Goal: Task Accomplishment & Management: Manage account settings

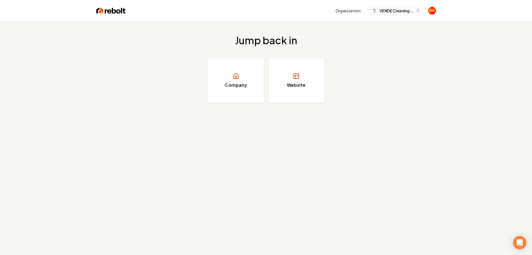
click at [387, 10] on span "VENDE Cleaning Services" at bounding box center [397, 11] width 34 height 6
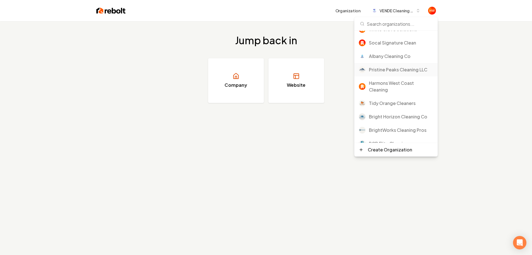
scroll to position [168, 0]
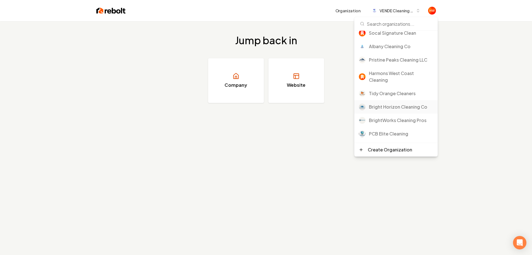
click at [384, 105] on div "Bright Horizon Cleaning Co" at bounding box center [401, 106] width 64 height 7
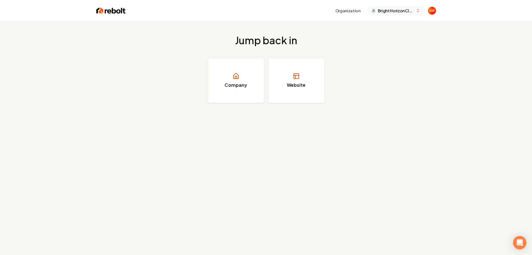
click at [395, 12] on span "Bright Horizon Cleaning Co" at bounding box center [396, 11] width 36 height 6
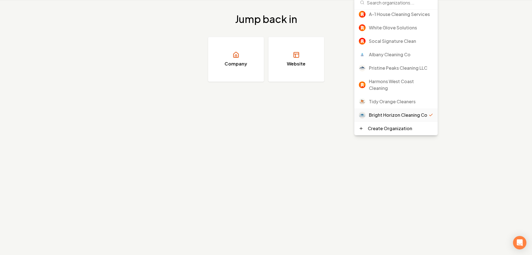
scroll to position [188, 0]
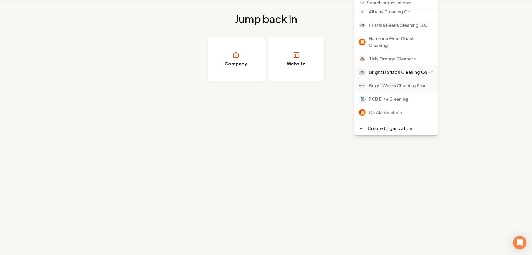
click at [391, 84] on div "BrightWorks Cleaning Pros" at bounding box center [401, 85] width 64 height 7
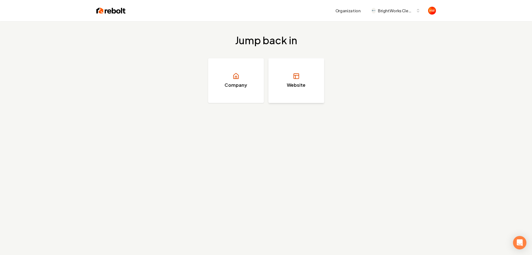
click at [295, 82] on h3 "Website" at bounding box center [296, 85] width 19 height 7
click at [298, 82] on h3 "Website" at bounding box center [296, 85] width 19 height 7
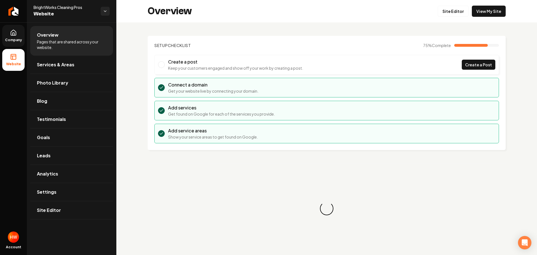
click at [9, 34] on link "Company" at bounding box center [13, 36] width 22 height 22
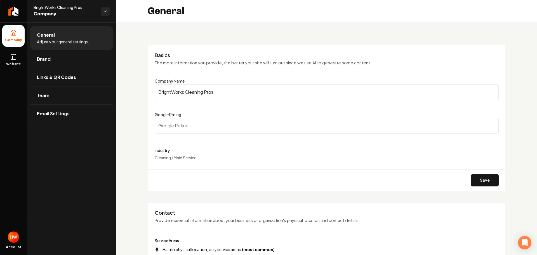
click at [216, 91] on input "BrightWorks Cleaning Pros" at bounding box center [327, 92] width 344 height 16
